Goal: Information Seeking & Learning: Find specific page/section

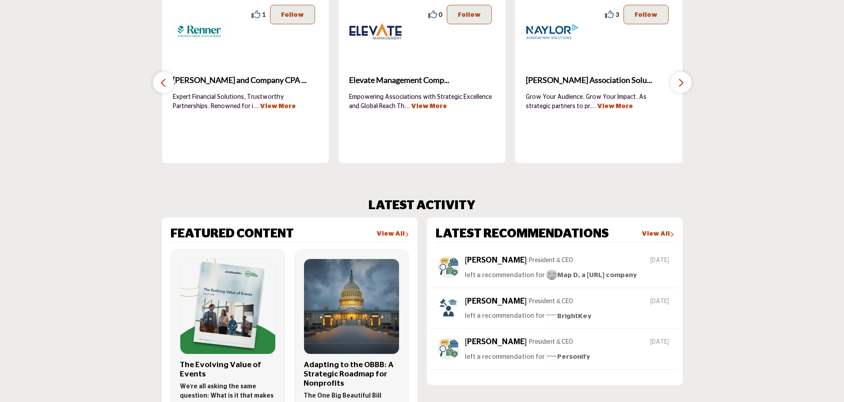
scroll to position [353, 0]
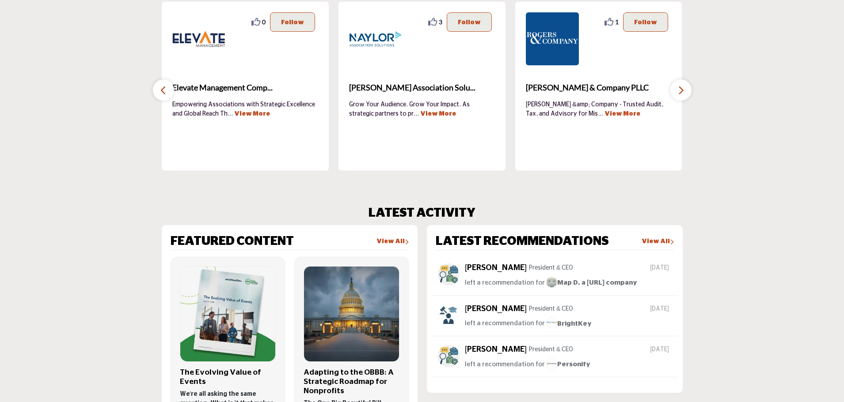
click at [683, 94] on icon "button" at bounding box center [680, 90] width 7 height 11
click at [680, 90] on icon "button" at bounding box center [680, 90] width 7 height 11
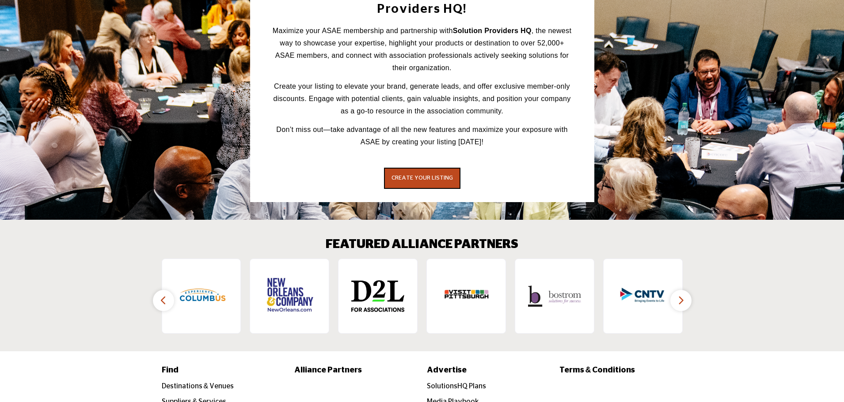
scroll to position [1274, 0]
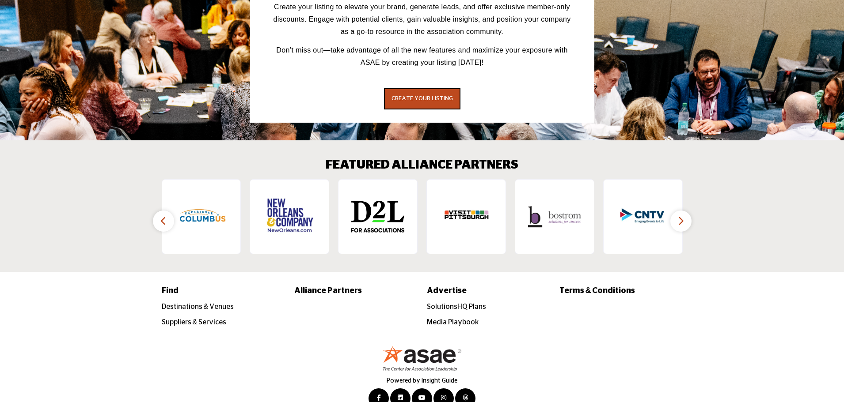
click at [679, 216] on icon "button" at bounding box center [680, 221] width 7 height 11
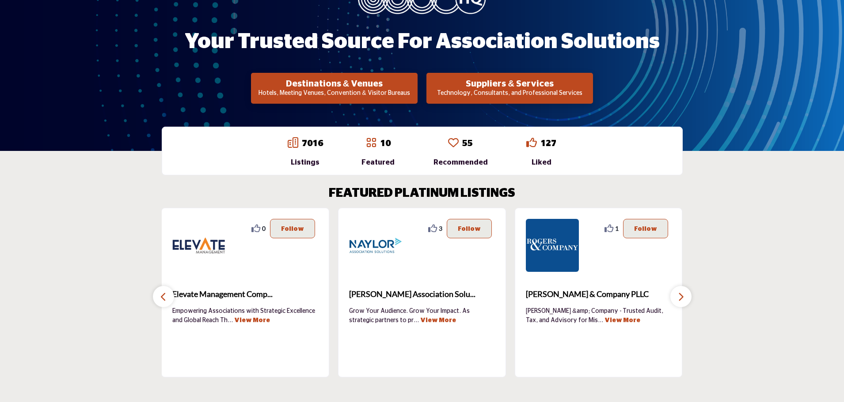
scroll to position [126, 0]
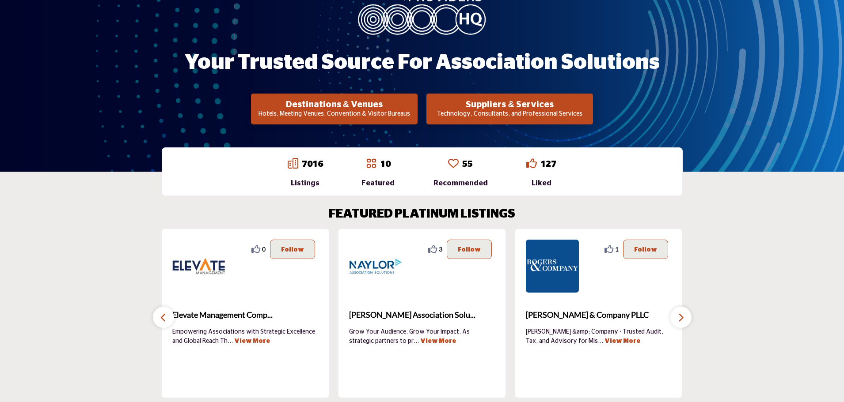
click at [160, 314] on icon "button" at bounding box center [163, 317] width 7 height 11
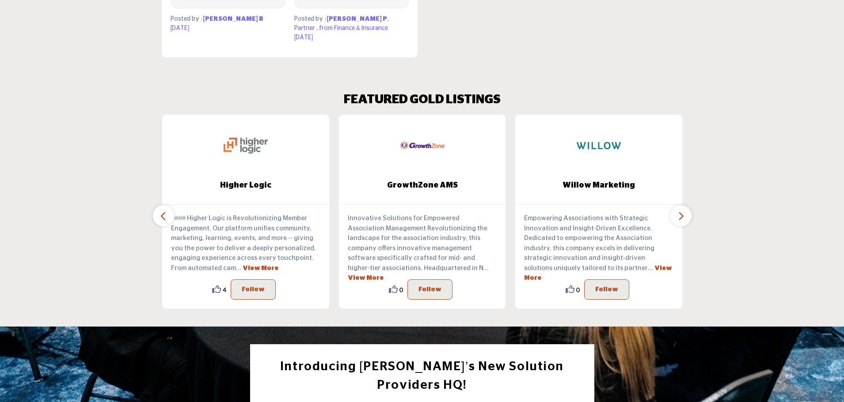
scroll to position [833, 0]
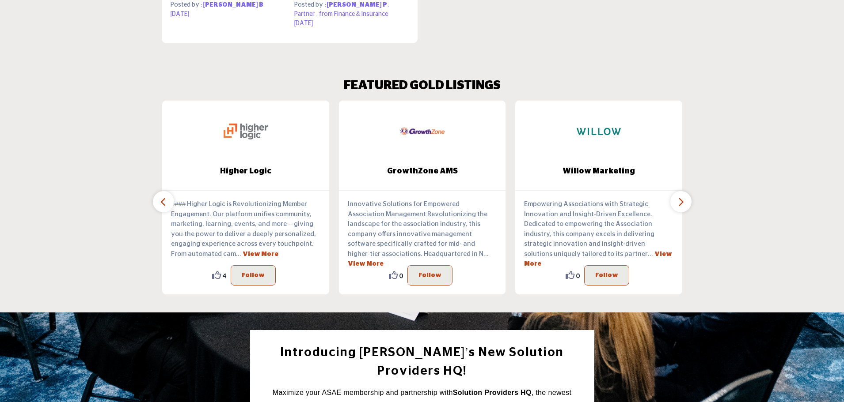
click at [162, 199] on icon "button" at bounding box center [163, 202] width 7 height 11
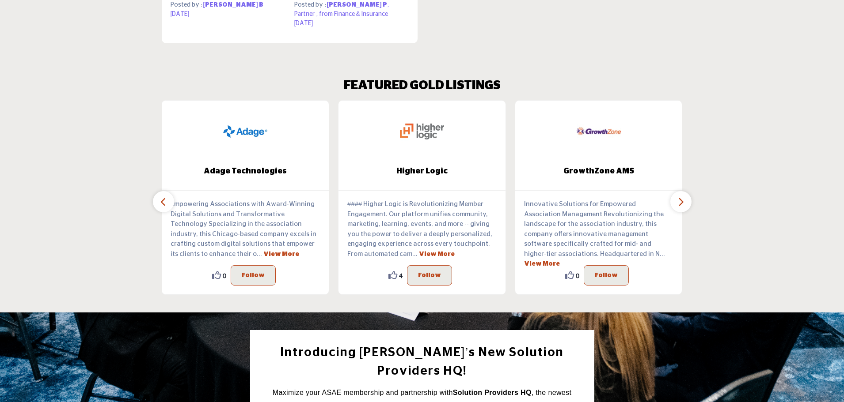
click at [162, 199] on icon "button" at bounding box center [163, 202] width 7 height 11
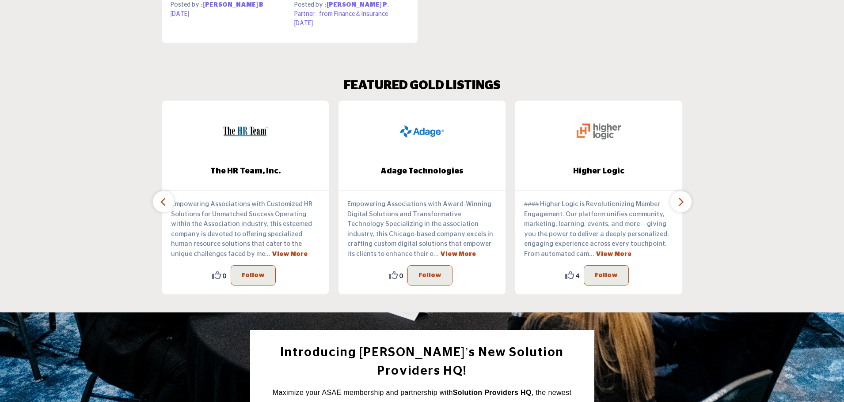
click at [162, 199] on icon "button" at bounding box center [163, 202] width 7 height 11
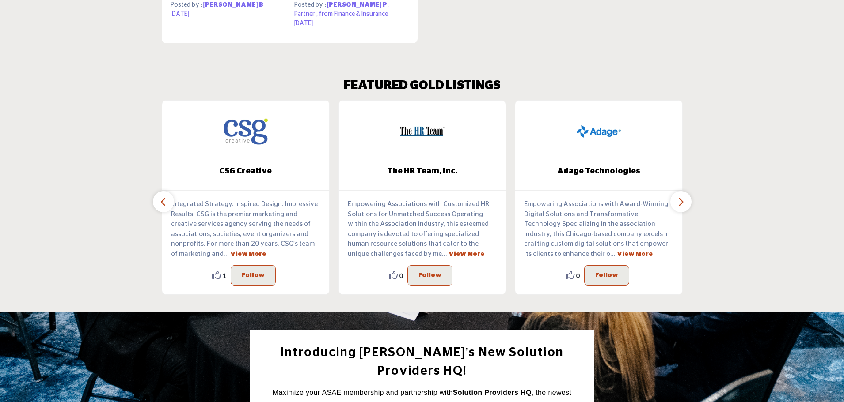
click at [162, 199] on icon "button" at bounding box center [163, 202] width 7 height 11
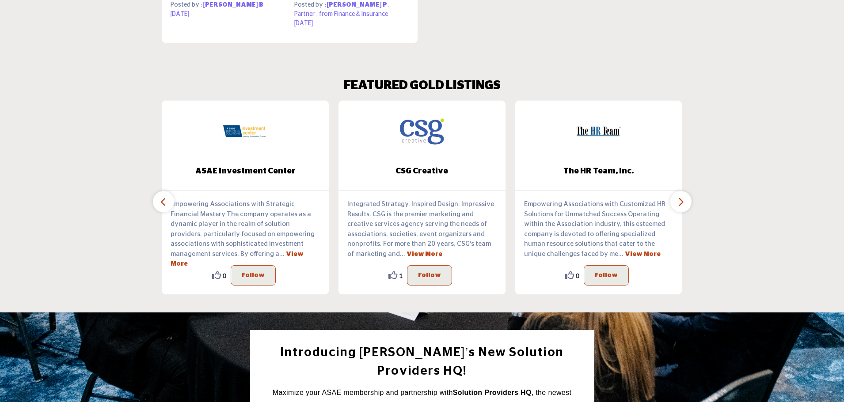
click at [162, 199] on icon "button" at bounding box center [163, 202] width 7 height 11
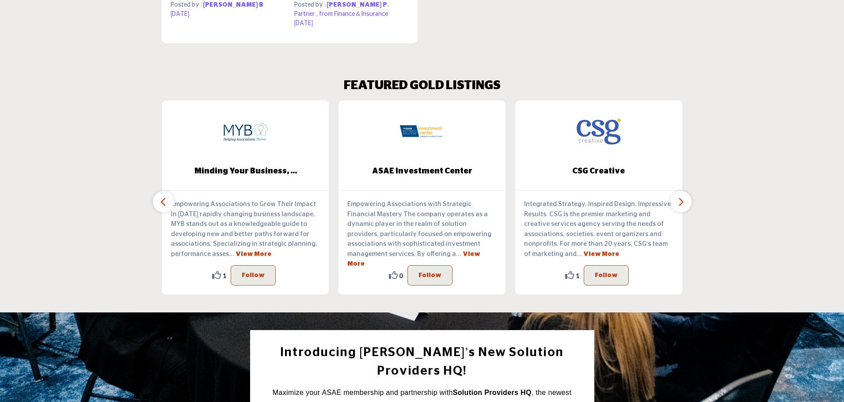
click at [162, 199] on icon "button" at bounding box center [163, 202] width 7 height 11
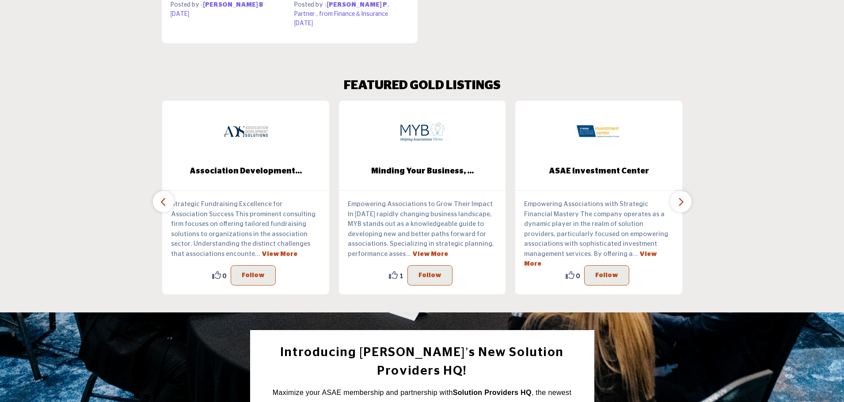
click at [162, 199] on icon "button" at bounding box center [163, 202] width 7 height 11
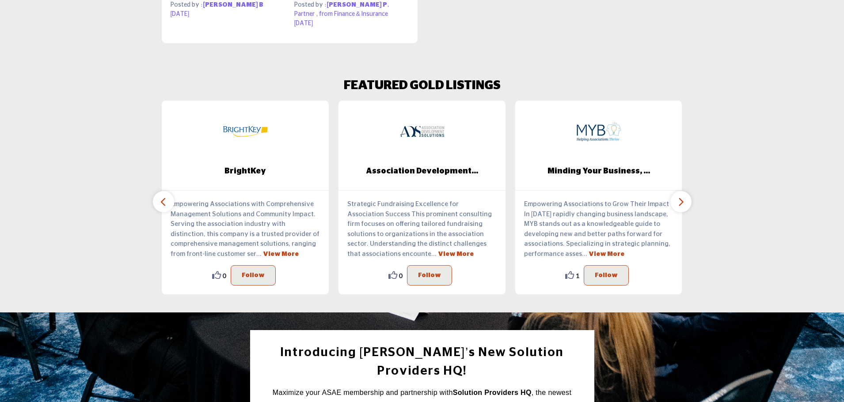
click at [162, 199] on icon "button" at bounding box center [163, 202] width 7 height 11
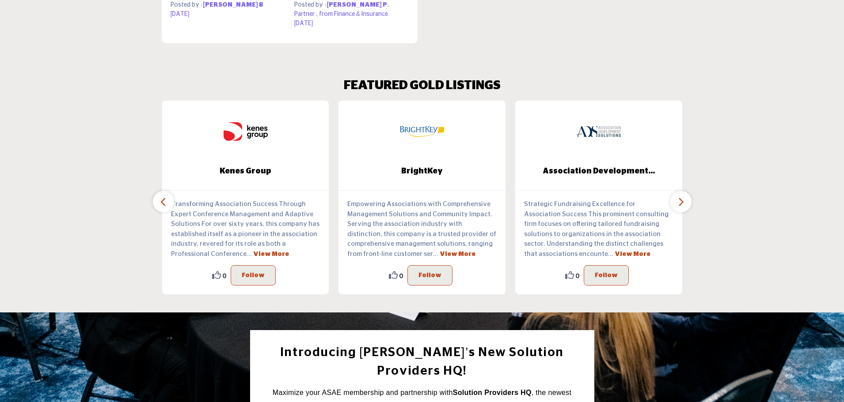
click at [162, 199] on icon "button" at bounding box center [163, 202] width 7 height 11
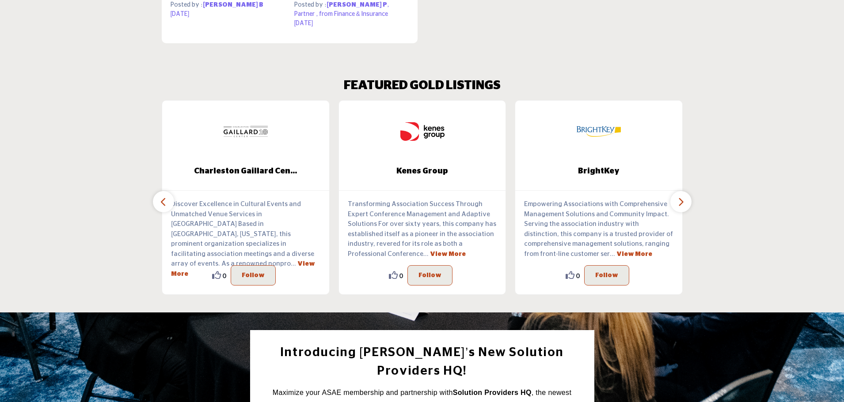
click at [162, 199] on icon "button" at bounding box center [163, 202] width 7 height 11
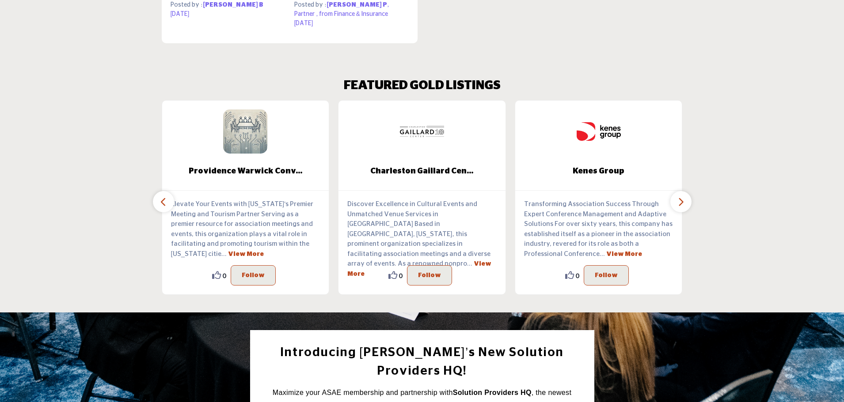
click at [162, 199] on icon "button" at bounding box center [163, 202] width 7 height 11
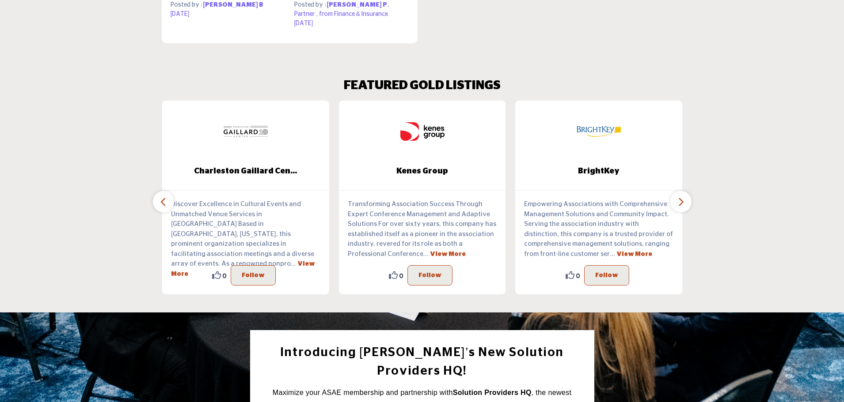
click at [681, 198] on icon "button" at bounding box center [680, 202] width 7 height 11
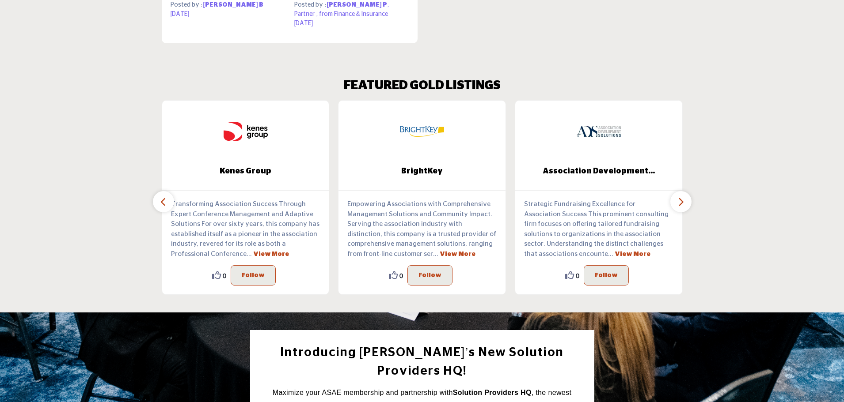
click at [681, 198] on icon "button" at bounding box center [680, 202] width 7 height 11
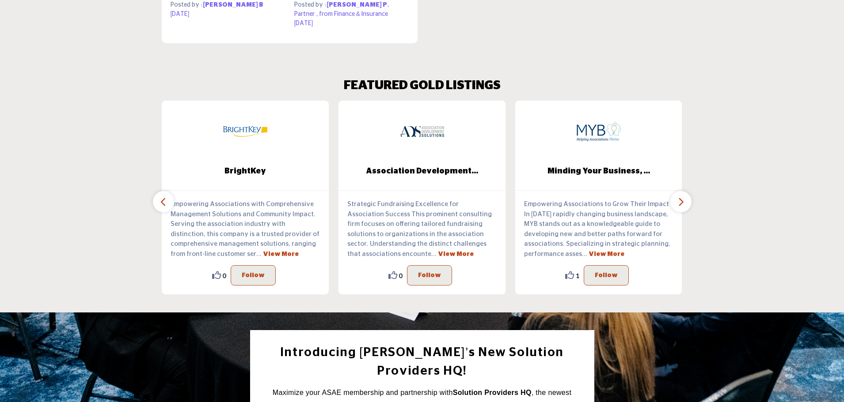
click at [681, 198] on icon "button" at bounding box center [680, 202] width 7 height 11
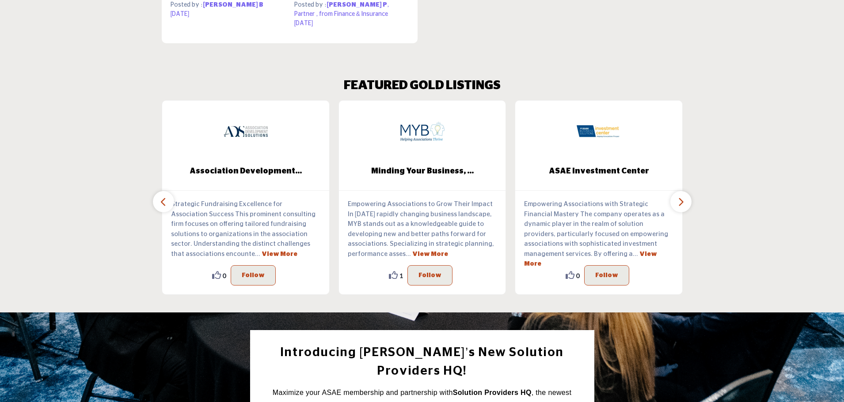
click at [681, 198] on icon "button" at bounding box center [680, 202] width 7 height 11
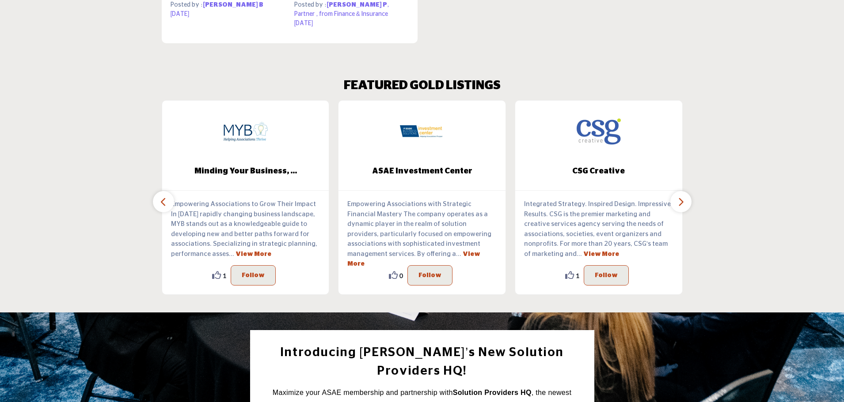
click at [681, 198] on icon "button" at bounding box center [680, 202] width 7 height 11
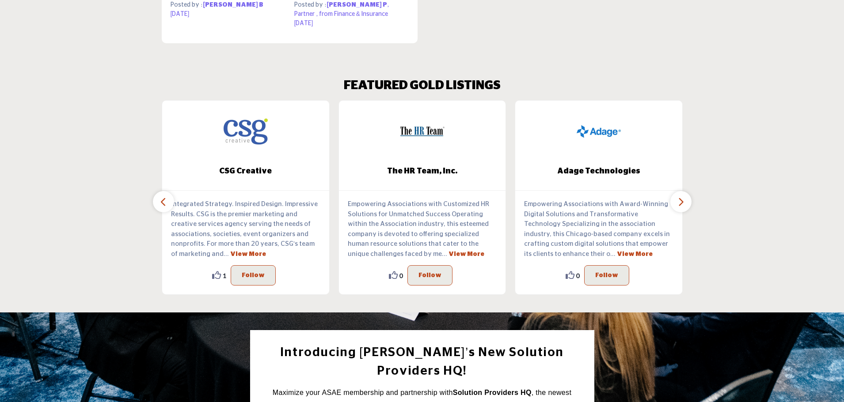
click at [681, 198] on icon "button" at bounding box center [680, 202] width 7 height 11
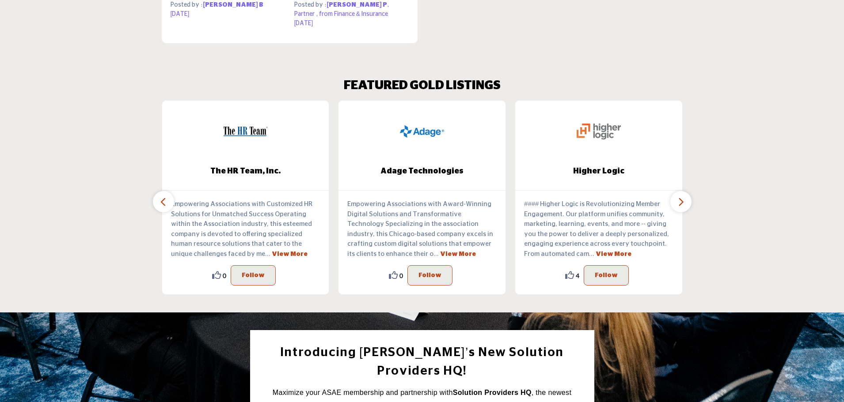
click at [681, 198] on icon "button" at bounding box center [680, 202] width 7 height 11
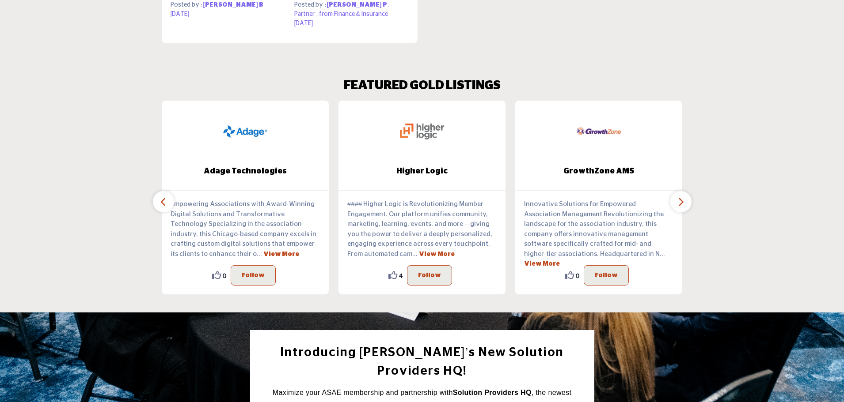
click at [681, 198] on icon "button" at bounding box center [680, 202] width 7 height 11
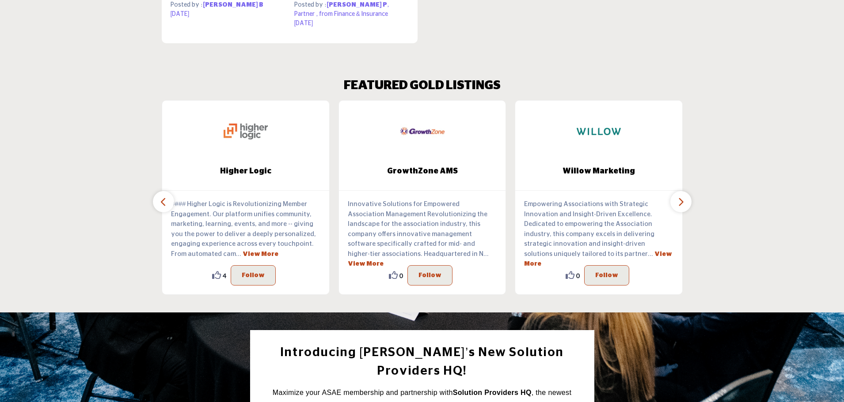
click at [681, 198] on icon "button" at bounding box center [680, 202] width 7 height 11
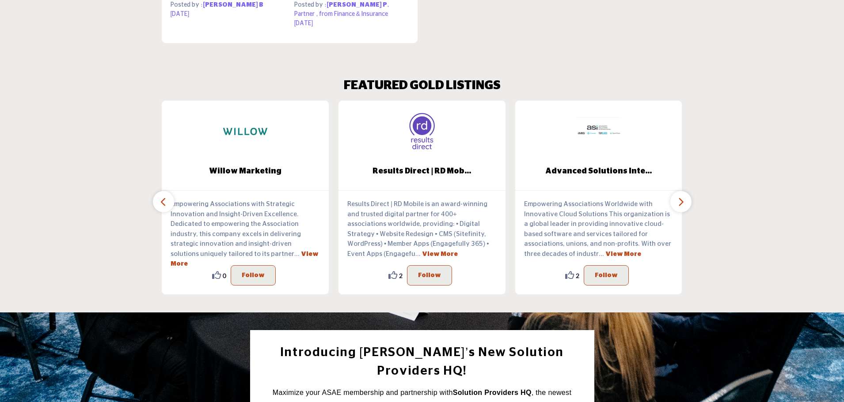
click at [680, 199] on icon "button" at bounding box center [680, 202] width 7 height 11
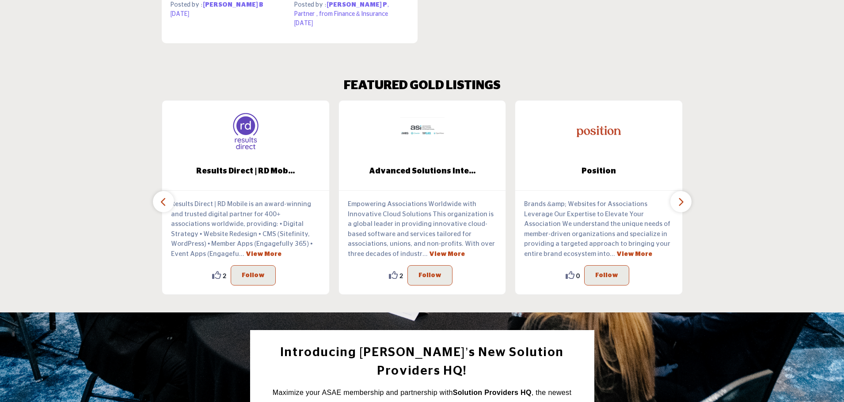
click at [680, 199] on icon "button" at bounding box center [680, 202] width 7 height 11
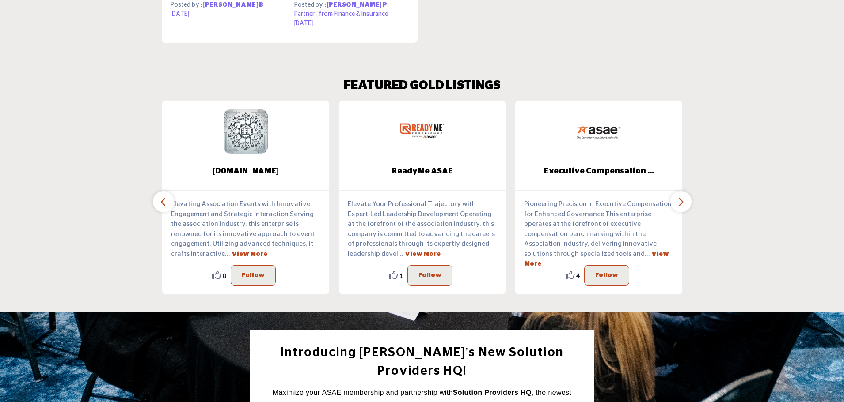
click at [166, 206] on icon "button" at bounding box center [163, 202] width 7 height 11
click at [162, 201] on icon "button" at bounding box center [163, 202] width 7 height 11
click at [163, 202] on icon "button" at bounding box center [163, 202] width 7 height 11
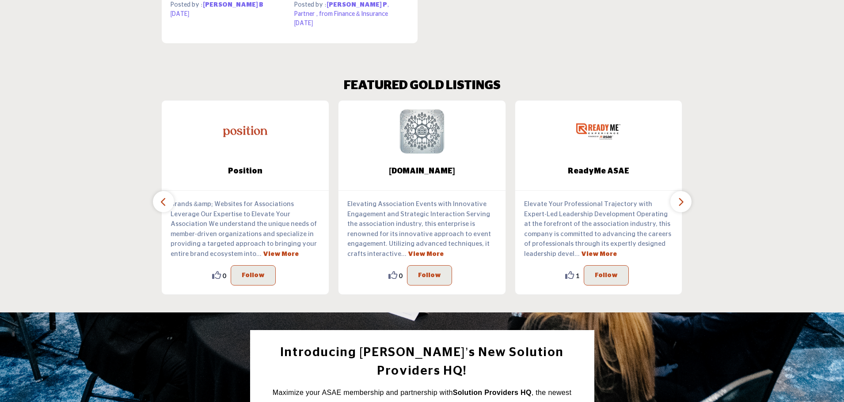
click at [163, 202] on icon "button" at bounding box center [163, 202] width 7 height 11
click at [263, 254] on link "View More" at bounding box center [281, 254] width 36 height 6
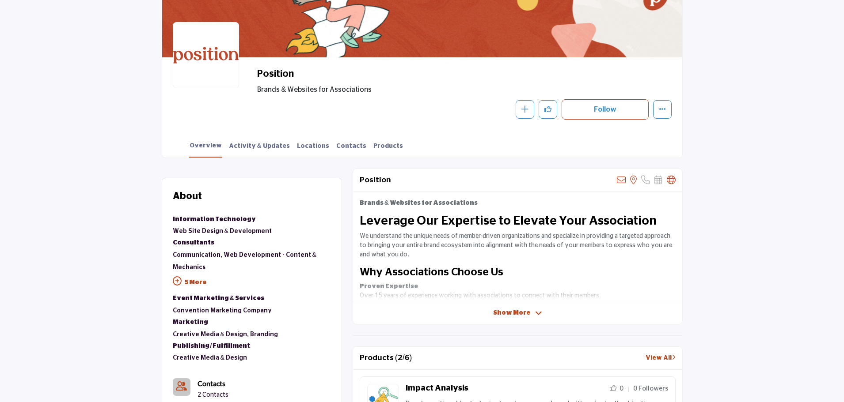
scroll to position [133, 0]
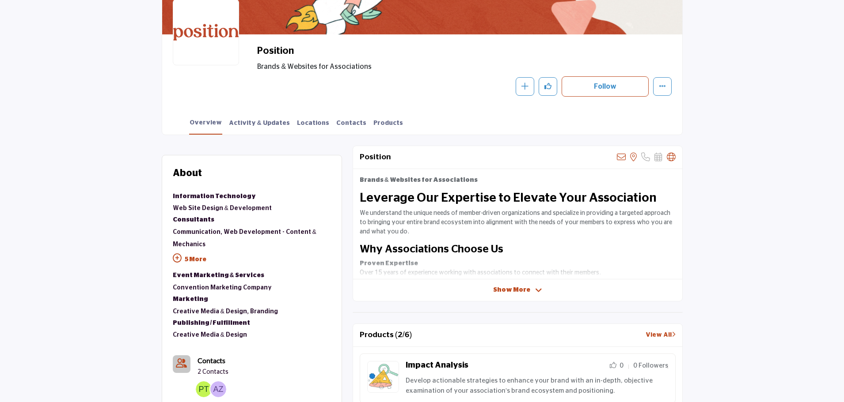
click at [535, 290] on icon at bounding box center [538, 291] width 7 height 8
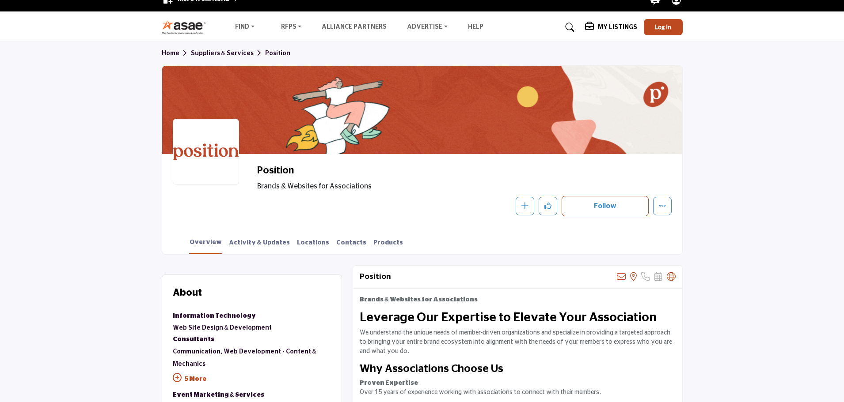
scroll to position [0, 0]
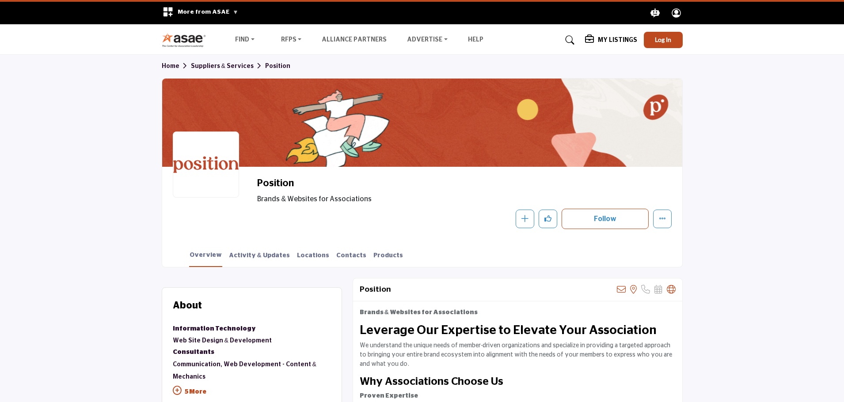
drag, startPoint x: 836, startPoint y: 47, endPoint x: 837, endPoint y: 147, distance: 99.8
click at [623, 288] on icon at bounding box center [621, 289] width 9 height 9
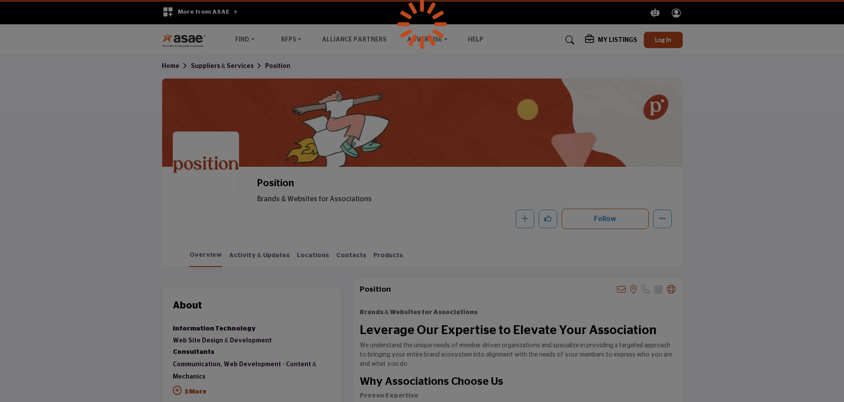
scroll to position [44, 0]
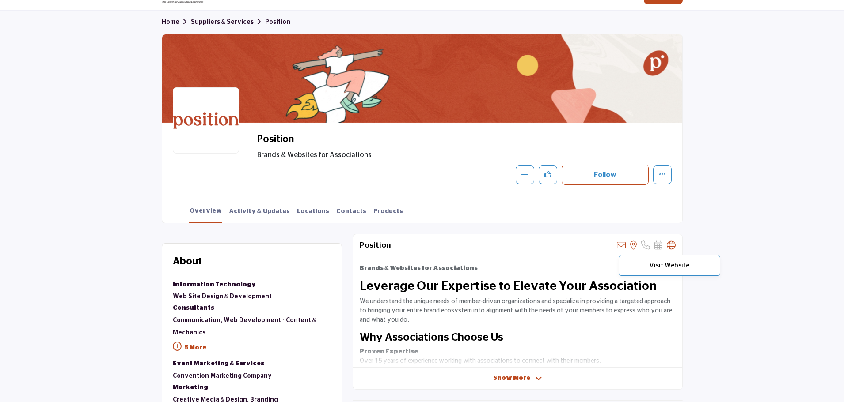
click at [673, 245] on icon at bounding box center [671, 245] width 9 height 9
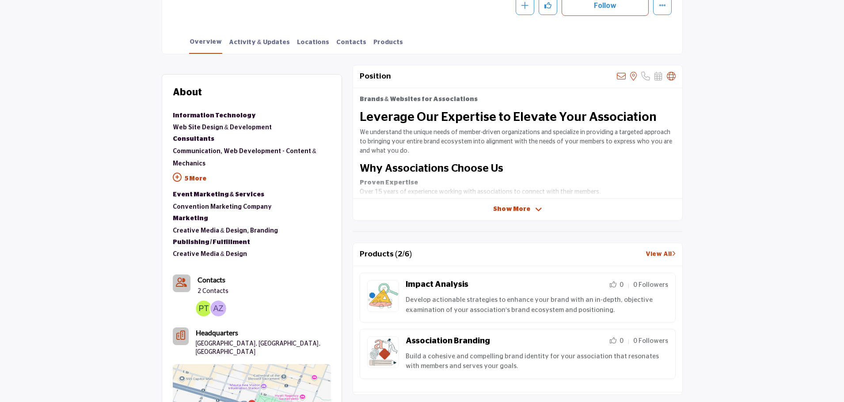
scroll to position [221, 0]
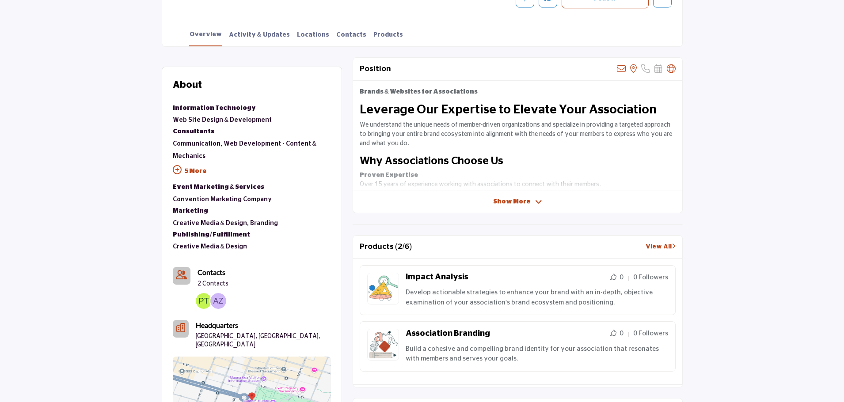
click at [537, 204] on icon at bounding box center [538, 202] width 7 height 8
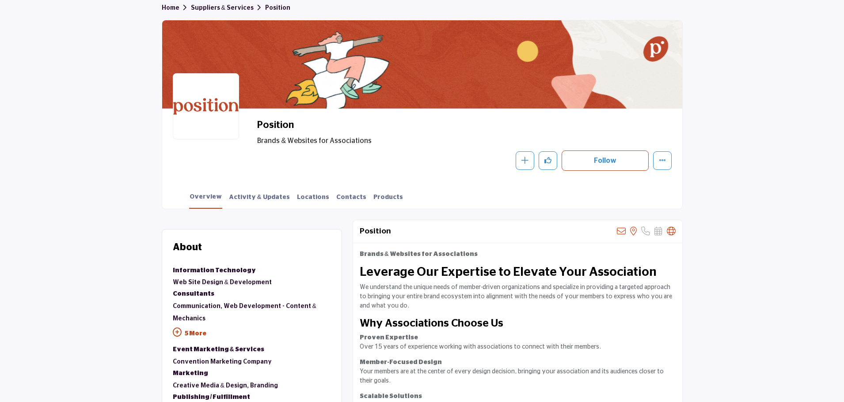
scroll to position [0, 0]
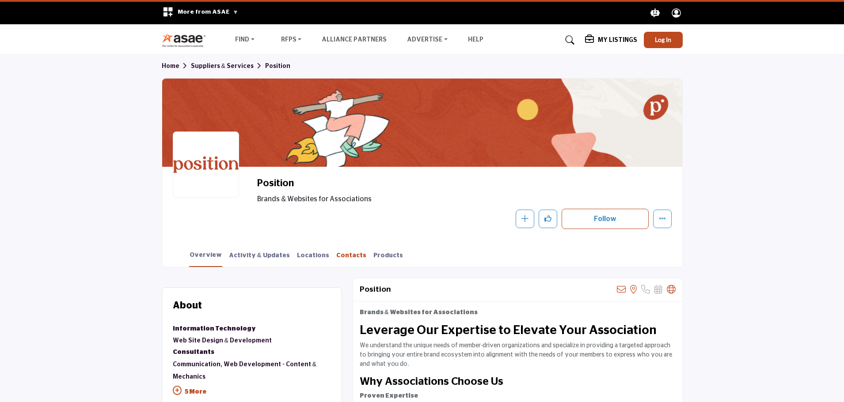
click at [336, 256] on link "Contacts" at bounding box center [351, 258] width 31 height 15
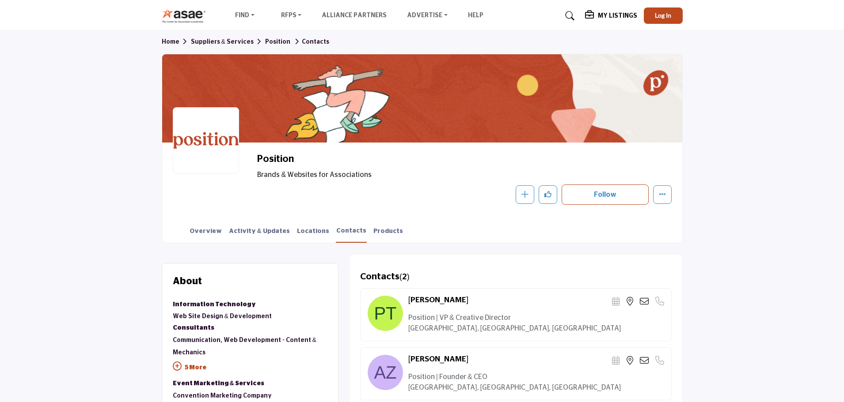
scroll to position [24, 0]
click at [202, 237] on link "Overview" at bounding box center [205, 234] width 33 height 15
click at [203, 234] on link "Overview" at bounding box center [205, 234] width 33 height 15
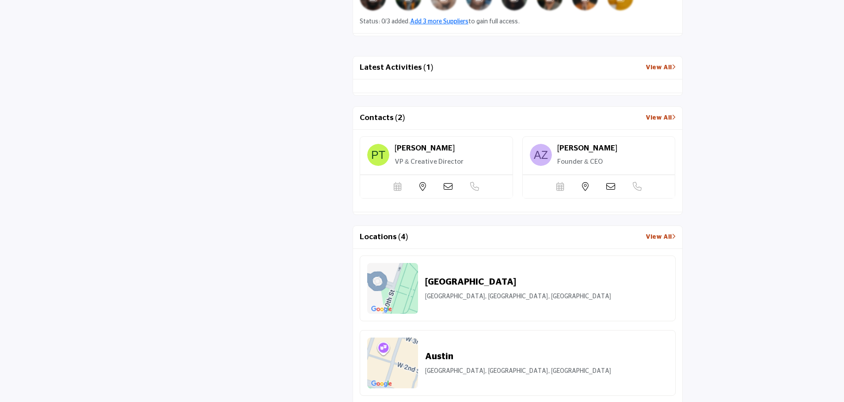
scroll to position [665, 0]
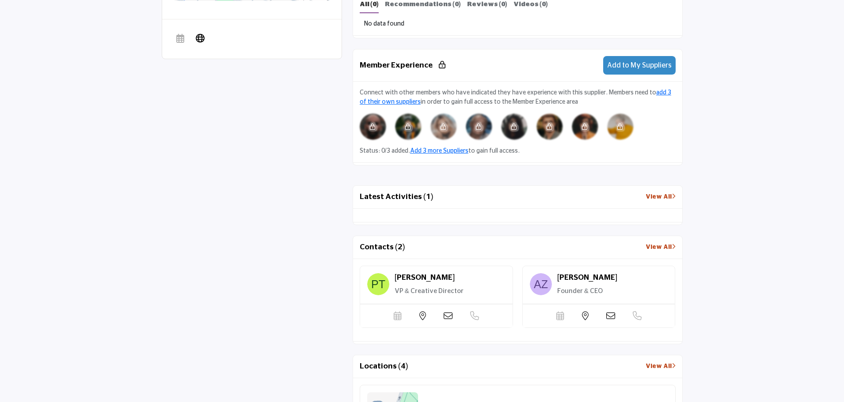
drag, startPoint x: 840, startPoint y: 153, endPoint x: 842, endPoint y: 98, distance: 55.2
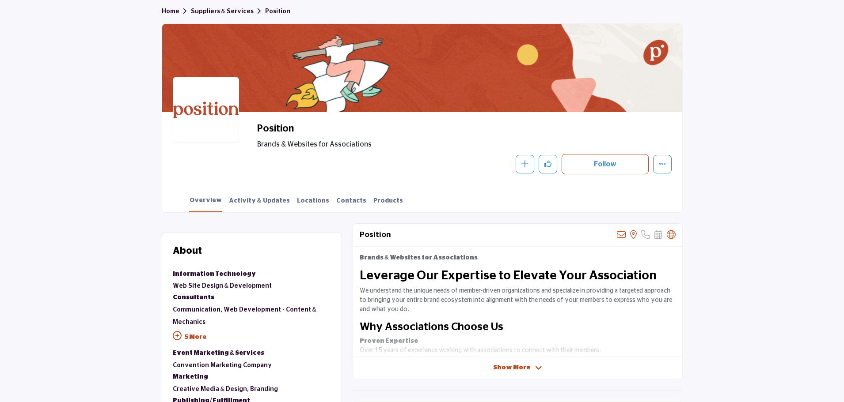
scroll to position [0, 0]
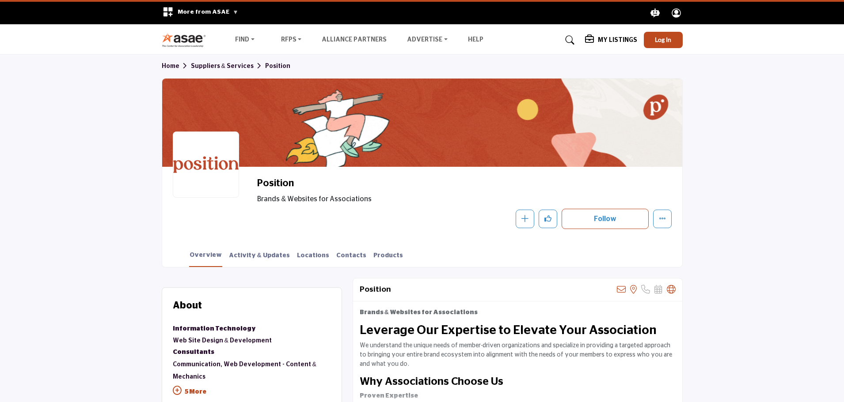
drag, startPoint x: 834, startPoint y: 100, endPoint x: 824, endPoint y: 165, distance: 65.7
click at [250, 40] on link "Find" at bounding box center [245, 40] width 32 height 12
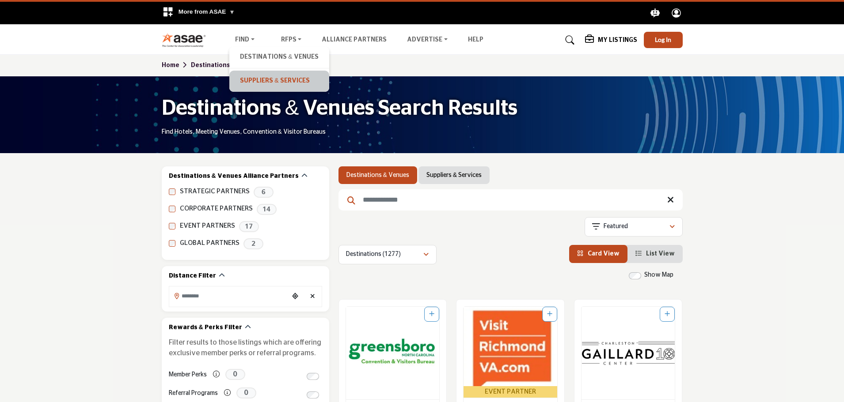
click at [260, 80] on link "Suppliers & Services" at bounding box center [279, 81] width 91 height 12
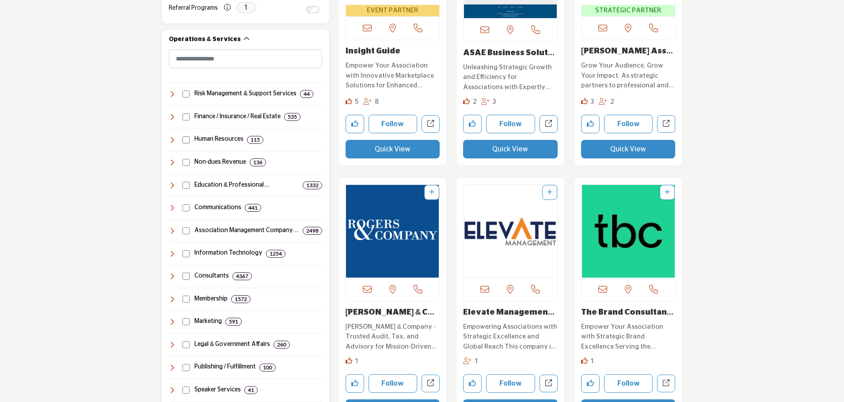
scroll to position [353, 0]
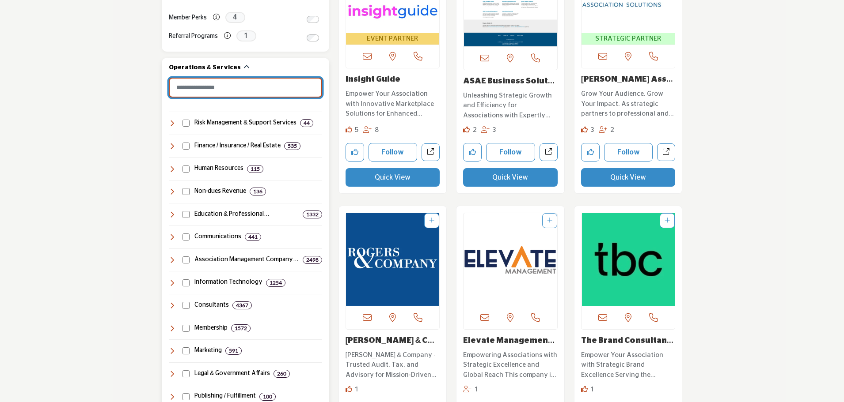
click at [208, 87] on input "Search Category" at bounding box center [245, 88] width 153 height 20
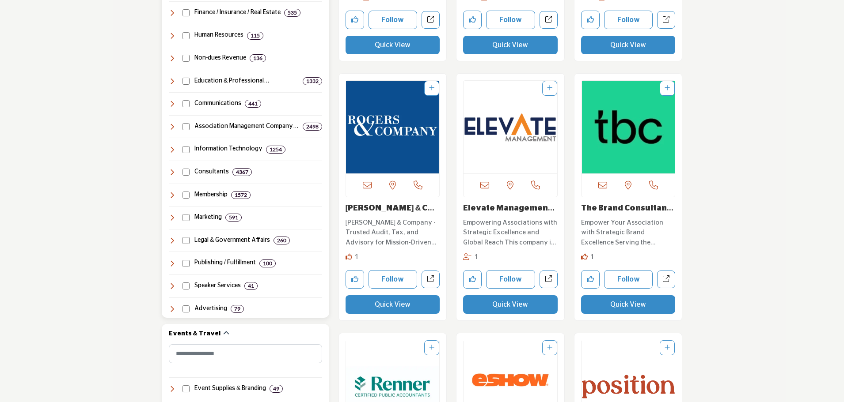
scroll to position [485, 0]
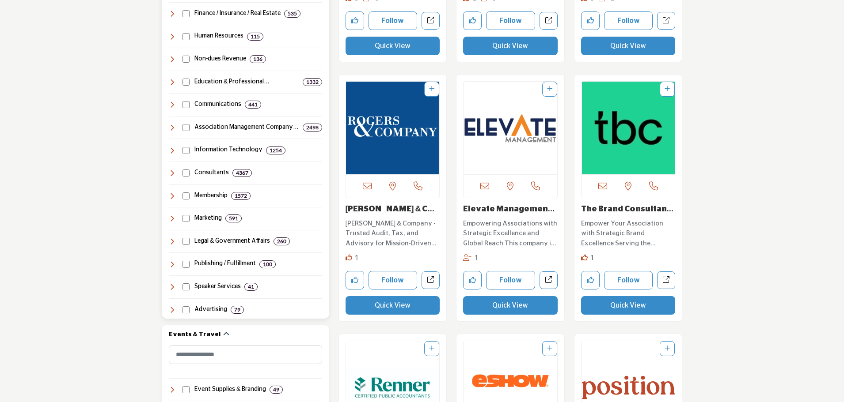
click at [174, 218] on icon at bounding box center [172, 218] width 7 height 7
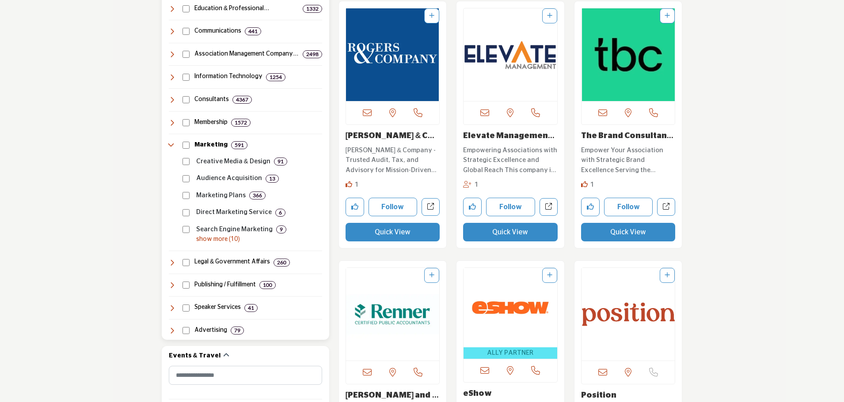
scroll to position [618, 0]
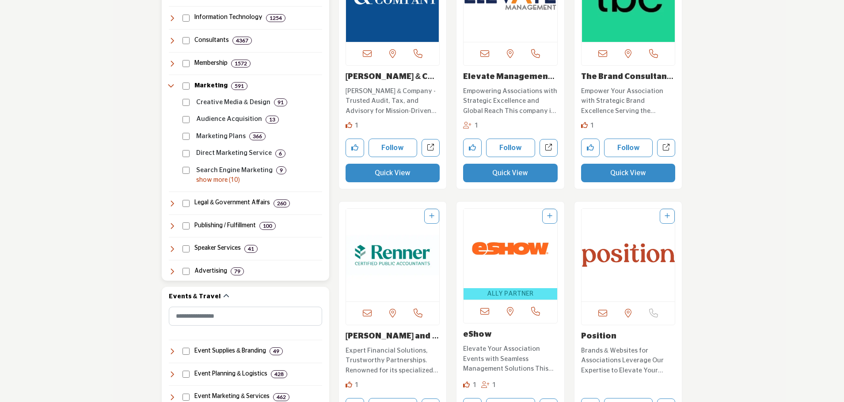
click at [218, 181] on p "show more (10)" at bounding box center [259, 180] width 126 height 9
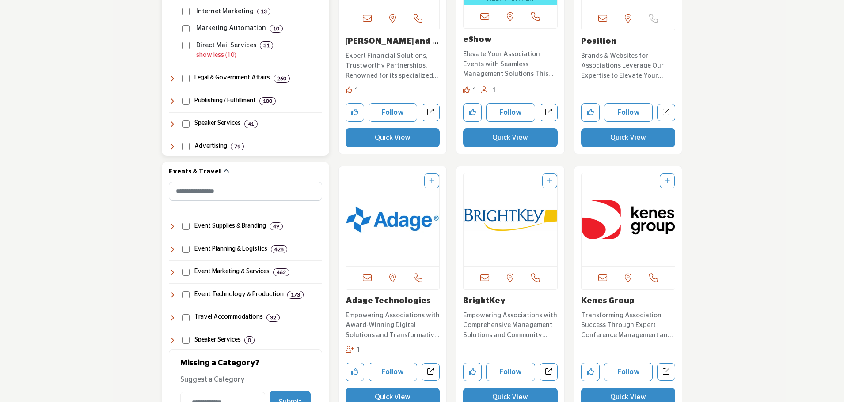
scroll to position [927, 0]
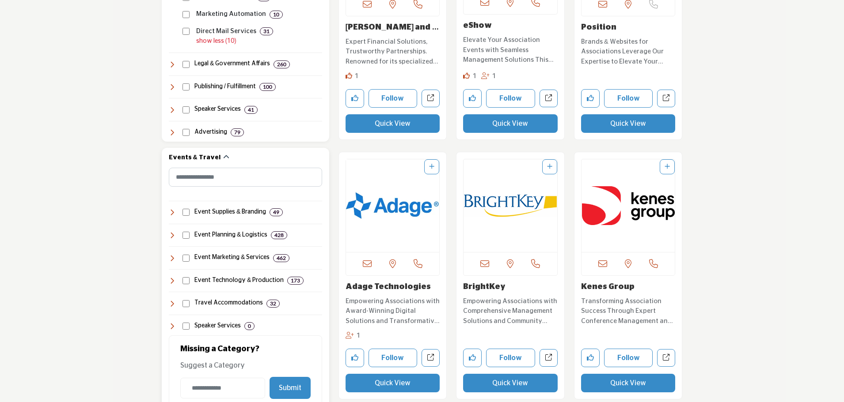
click at [173, 212] on icon at bounding box center [172, 212] width 7 height 7
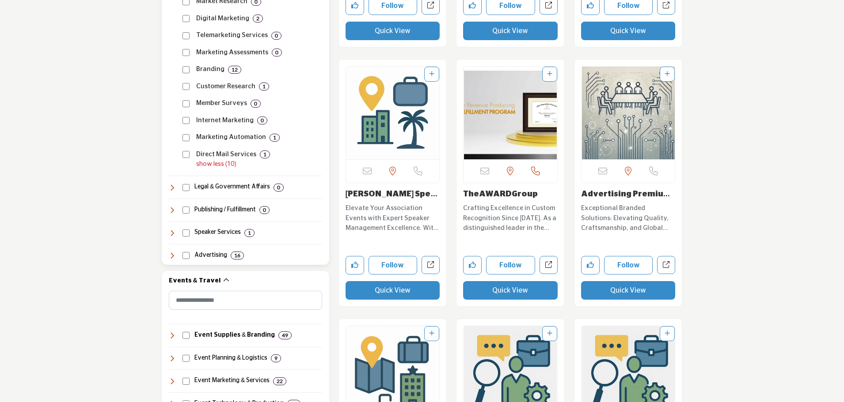
scroll to position [883, 0]
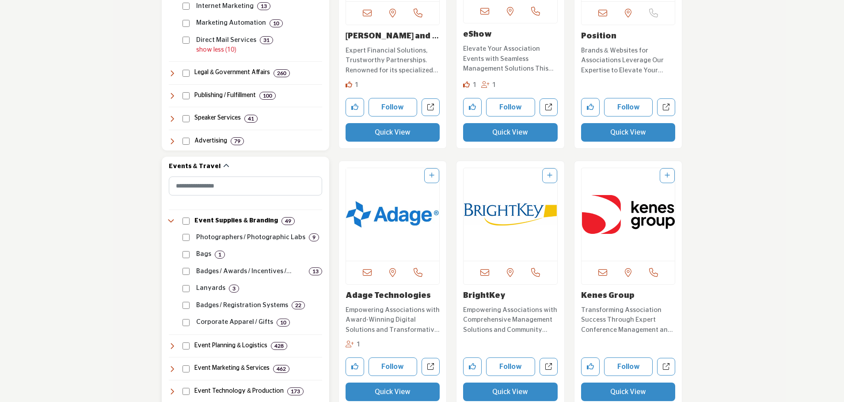
scroll to position [972, 0]
